Goal: Transaction & Acquisition: Purchase product/service

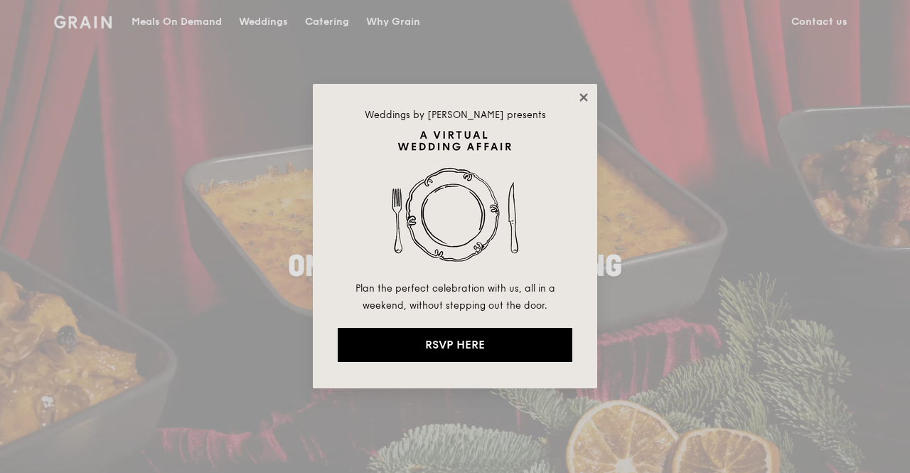
click at [584, 92] on icon at bounding box center [583, 97] width 13 height 13
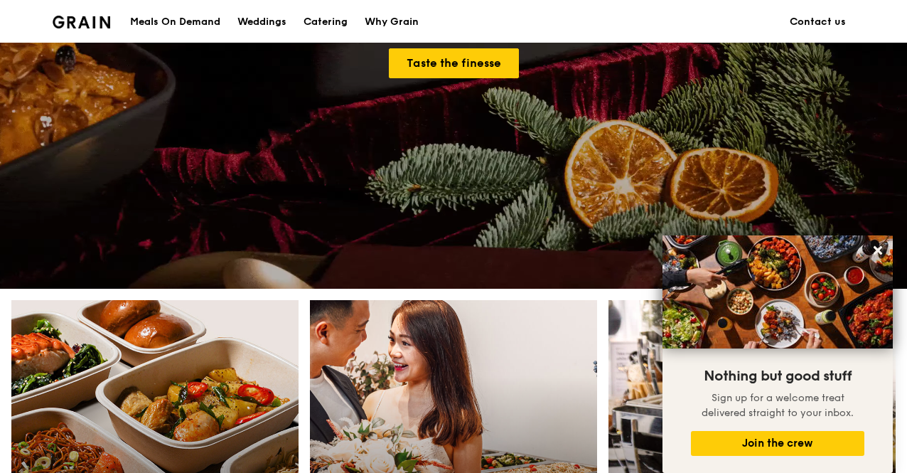
scroll to position [90, 0]
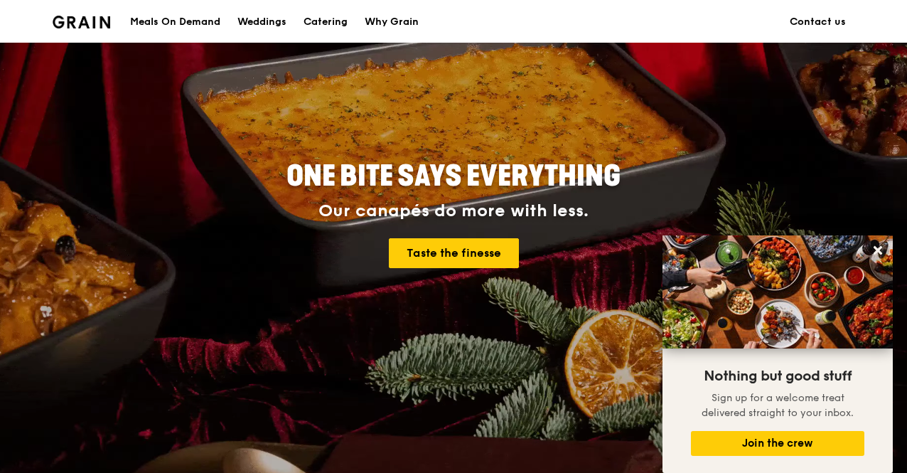
click at [179, 23] on div "Meals On Demand" at bounding box center [175, 22] width 90 height 43
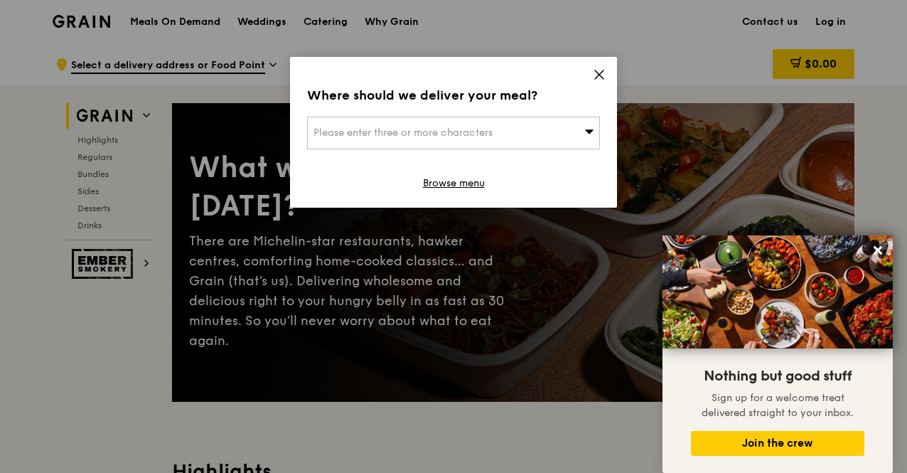
click at [602, 71] on icon at bounding box center [599, 74] width 9 height 9
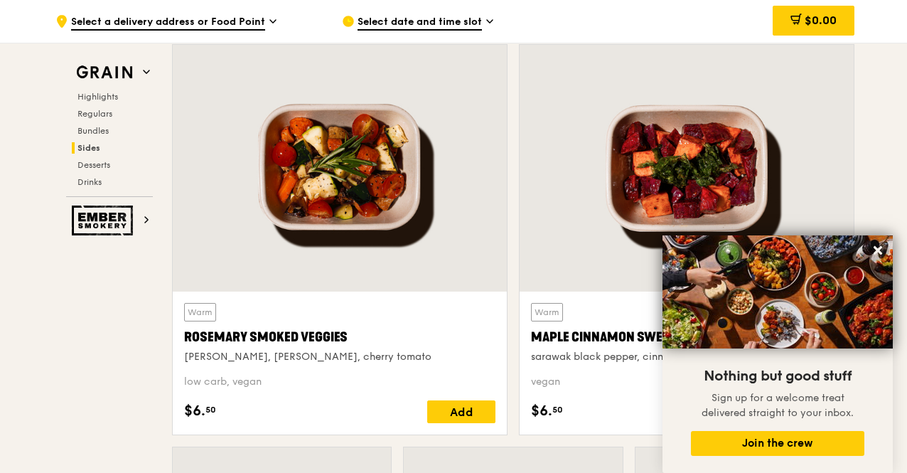
scroll to position [3316, 0]
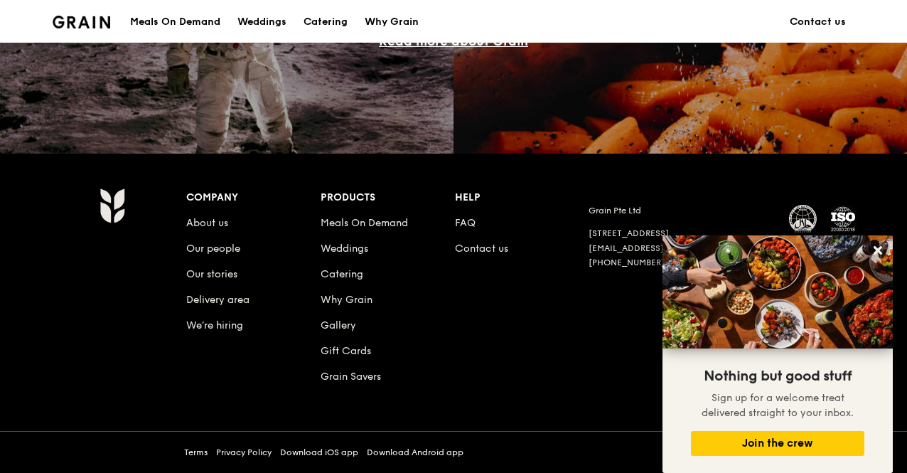
scroll to position [90, 0]
